Goal: Task Accomplishment & Management: Manage account settings

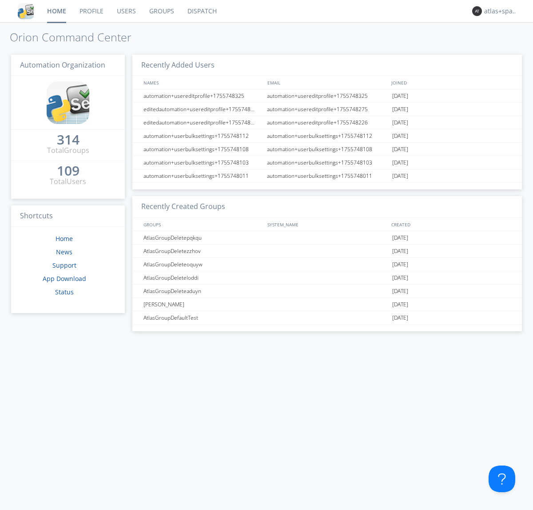
click at [201, 11] on link "Dispatch" at bounding box center [202, 11] width 43 height 22
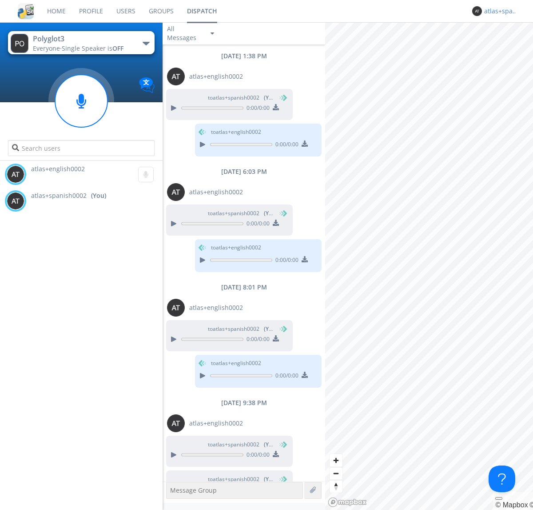
click at [499, 11] on div "atlas+spanish0002" at bounding box center [500, 11] width 33 height 9
click at [505, 47] on div "Log Out" at bounding box center [506, 47] width 46 height 16
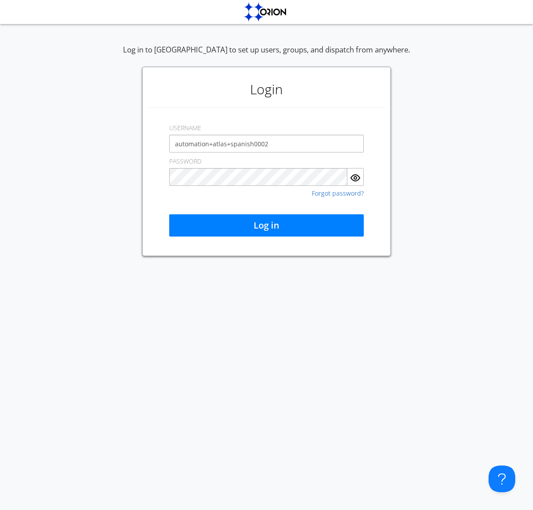
type input "automation+atlas+spanish0002"
click at [267, 225] on button "Log in" at bounding box center [266, 225] width 195 height 22
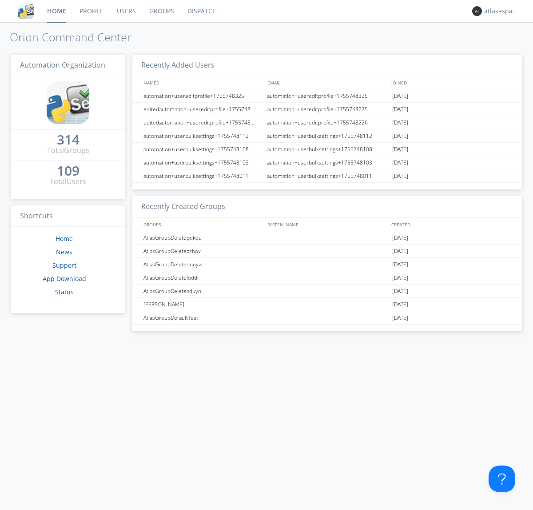
click at [201, 11] on link "Dispatch" at bounding box center [202, 11] width 43 height 22
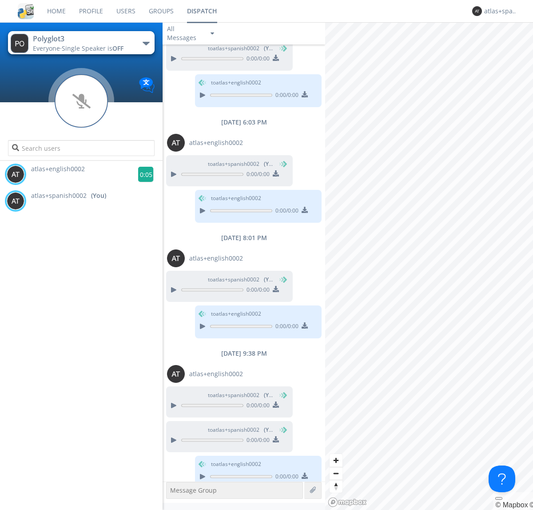
scroll to position [60, 0]
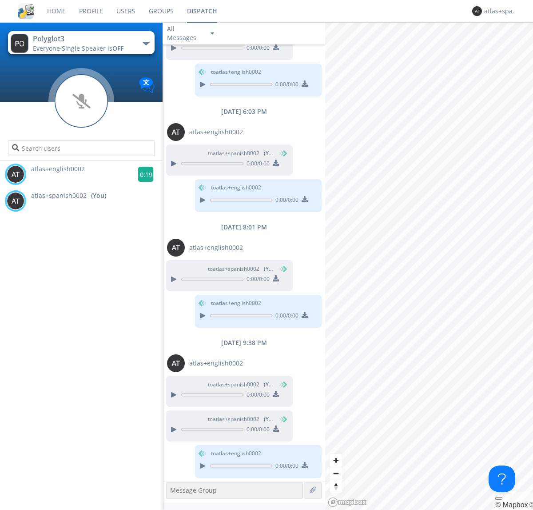
click at [142, 174] on g at bounding box center [146, 175] width 16 height 16
